Goal: Information Seeking & Learning: Learn about a topic

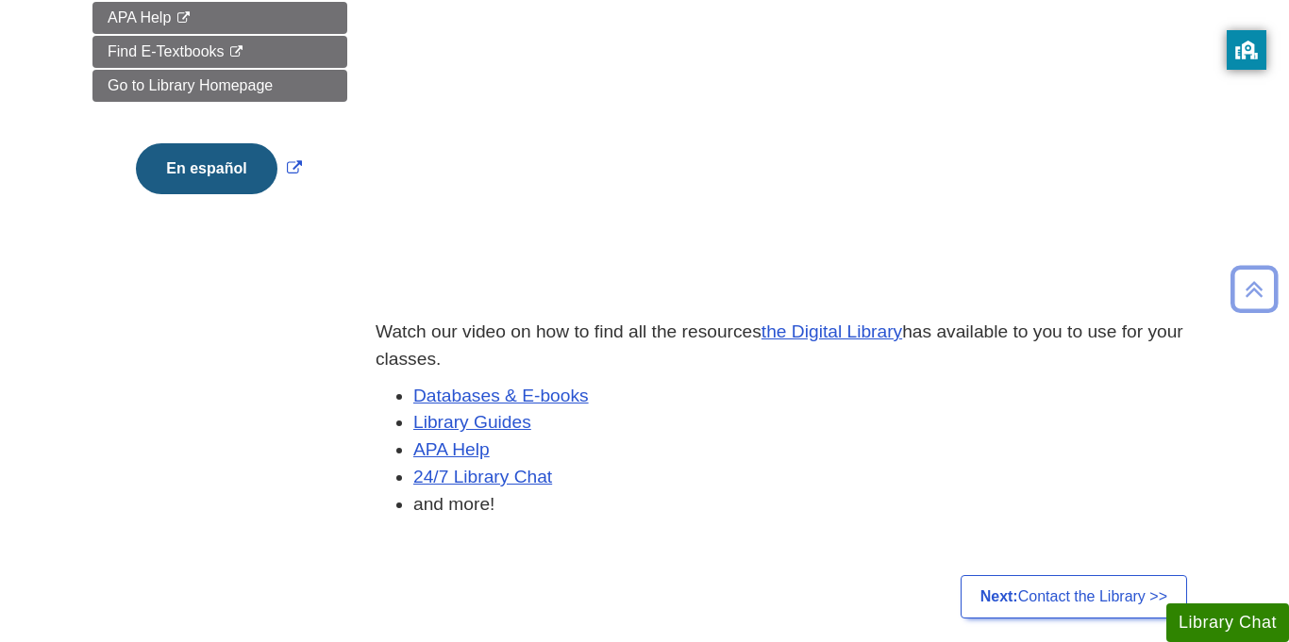
scroll to position [438, 0]
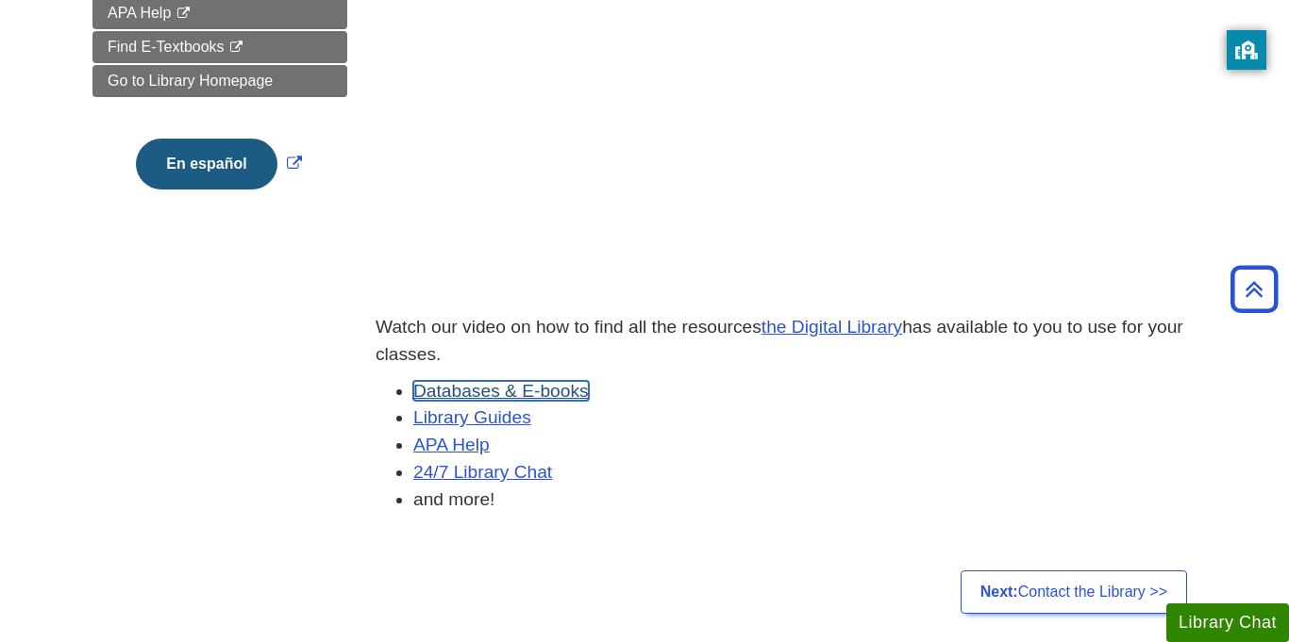
click at [586, 386] on link "Databases & E-books" at bounding box center [500, 391] width 175 height 20
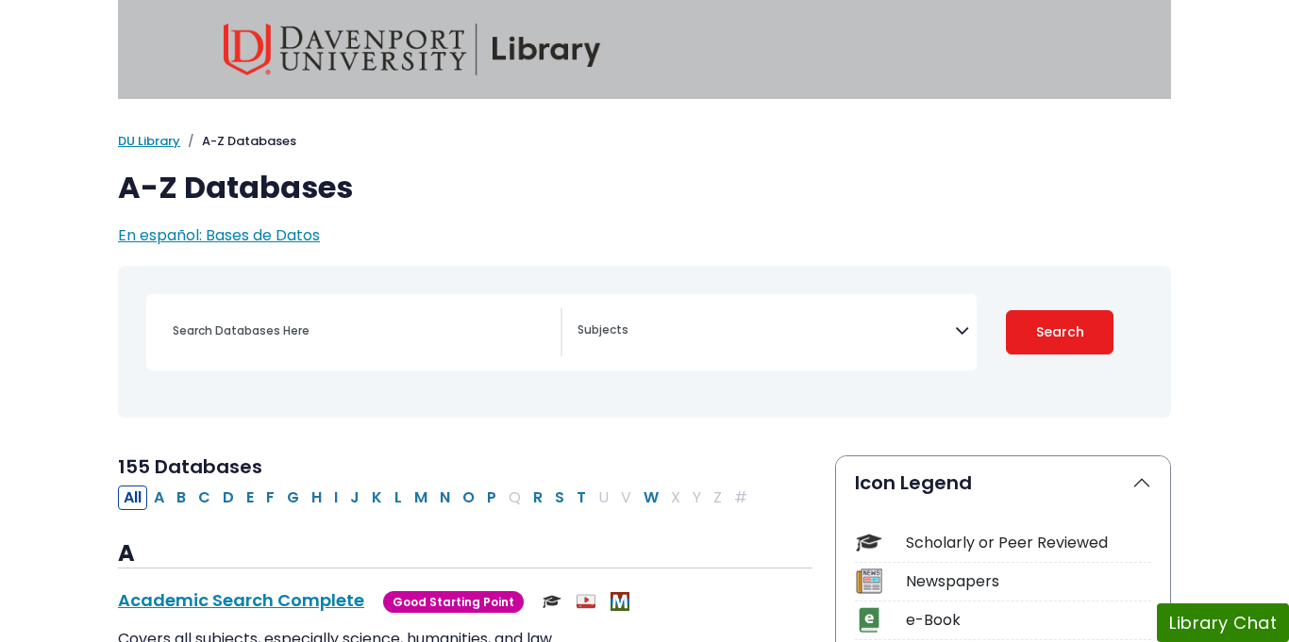
select select "Database Subject Filter"
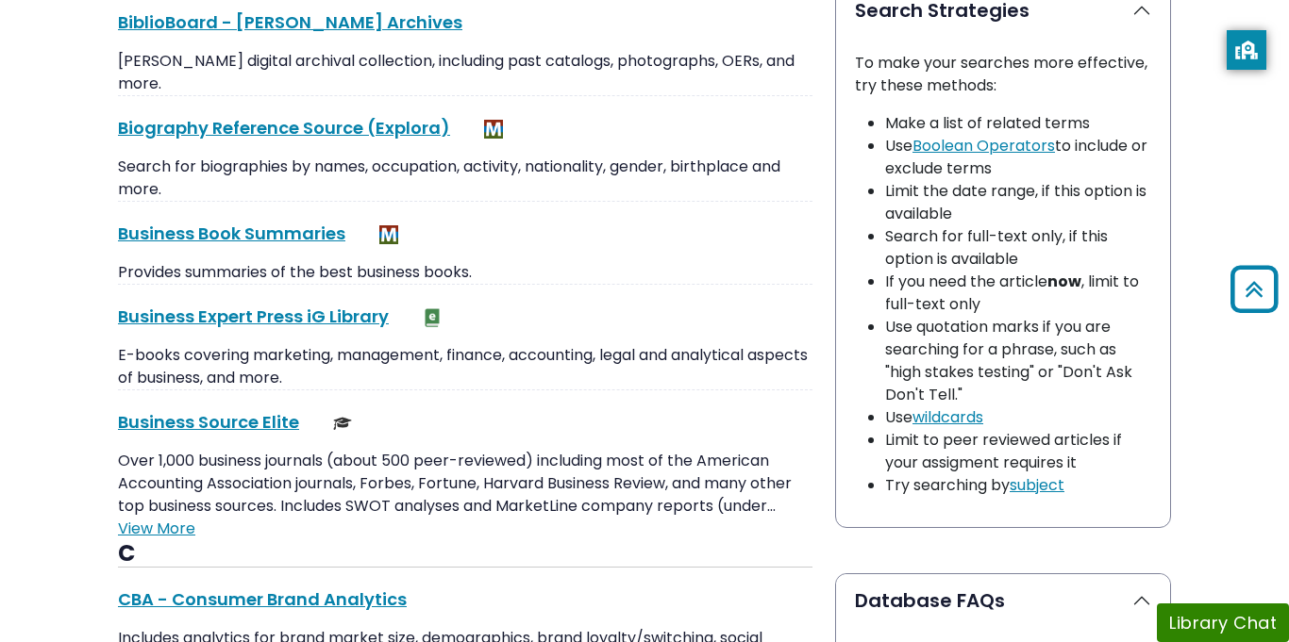
scroll to position [1391, 0]
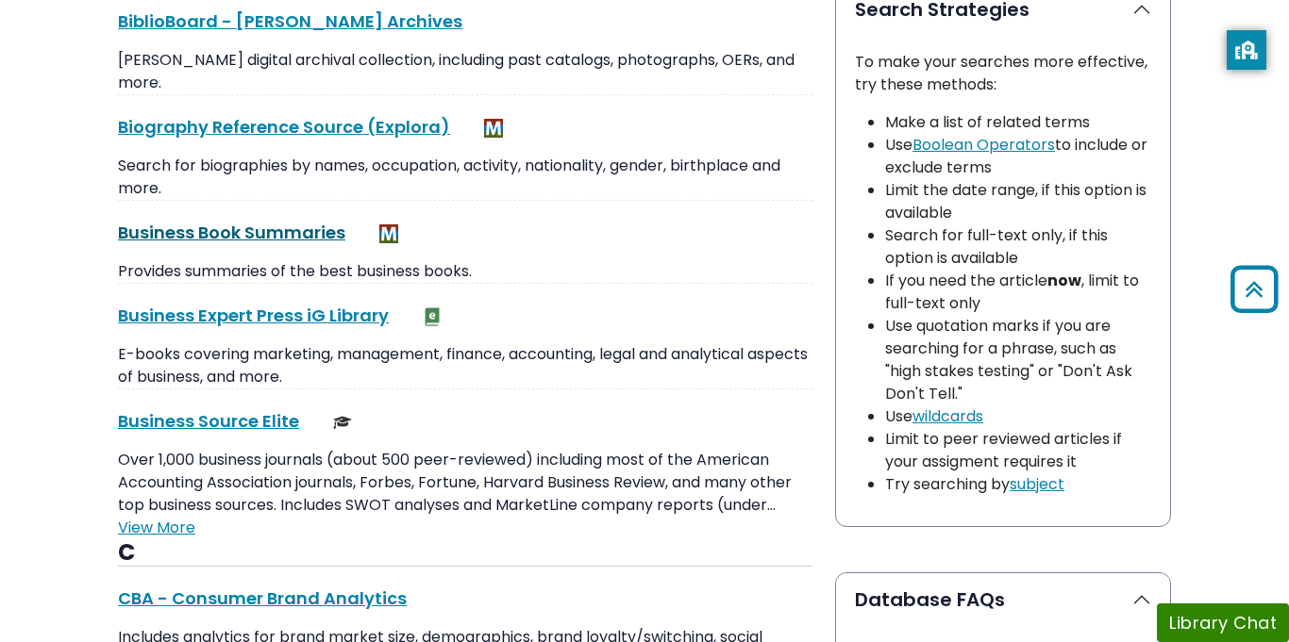
click at [218, 231] on link "Business Book Summaries This link opens in a new window" at bounding box center [231, 233] width 227 height 24
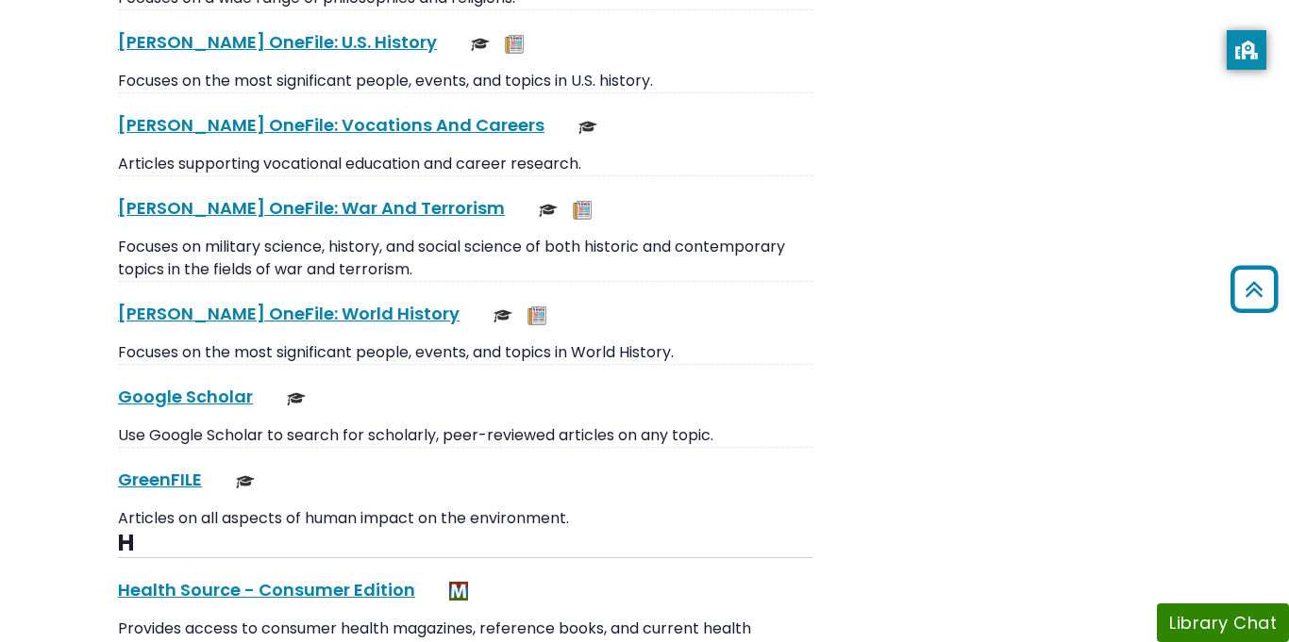
scroll to position [7630, 0]
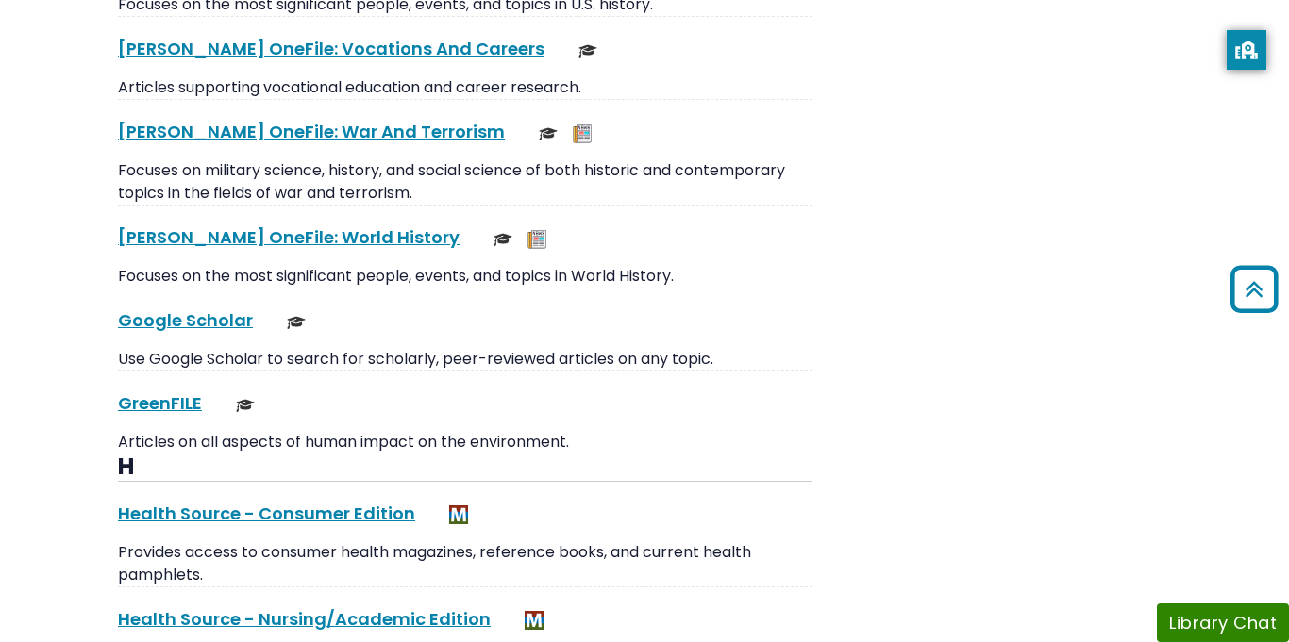
click at [235, 308] on link "Google Scholar This link opens in a new window" at bounding box center [185, 320] width 135 height 24
